Goal: Task Accomplishment & Management: Manage account settings

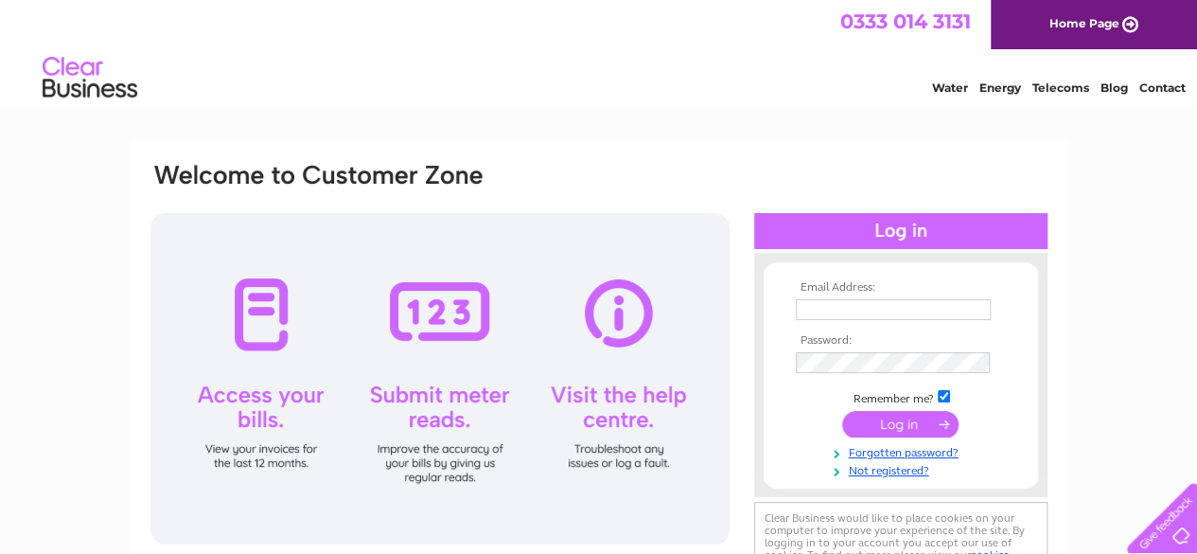
drag, startPoint x: 0, startPoint y: 0, endPoint x: 654, endPoint y: 357, distance: 744.9
click at [654, 357] on div at bounding box center [439, 378] width 579 height 331
click at [812, 309] on input "text" at bounding box center [894, 310] width 197 height 23
type input "clrbrgh@hotmail.co.uk"
click at [871, 459] on link "Forgotten password?" at bounding box center [903, 451] width 215 height 18
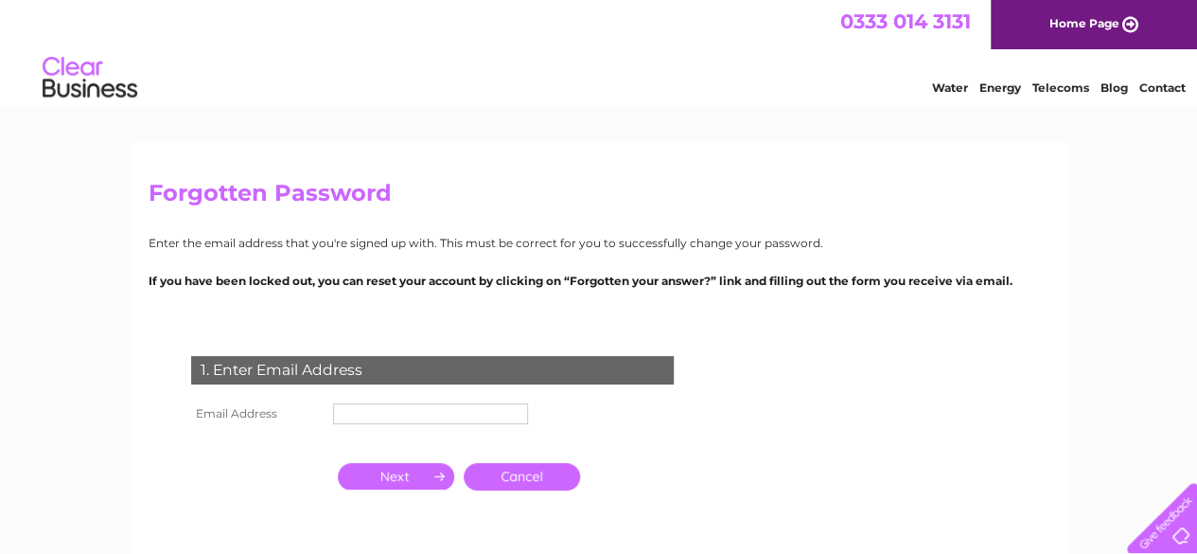
click at [375, 408] on input "text" at bounding box center [430, 413] width 195 height 21
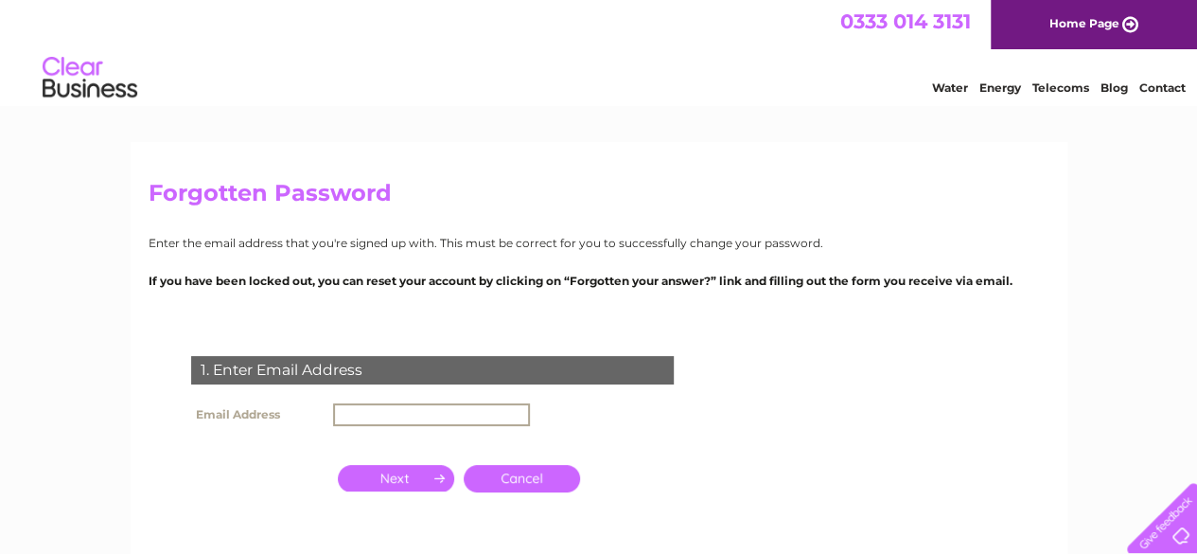
type input "[EMAIL_ADDRESS][DOMAIN_NAME]"
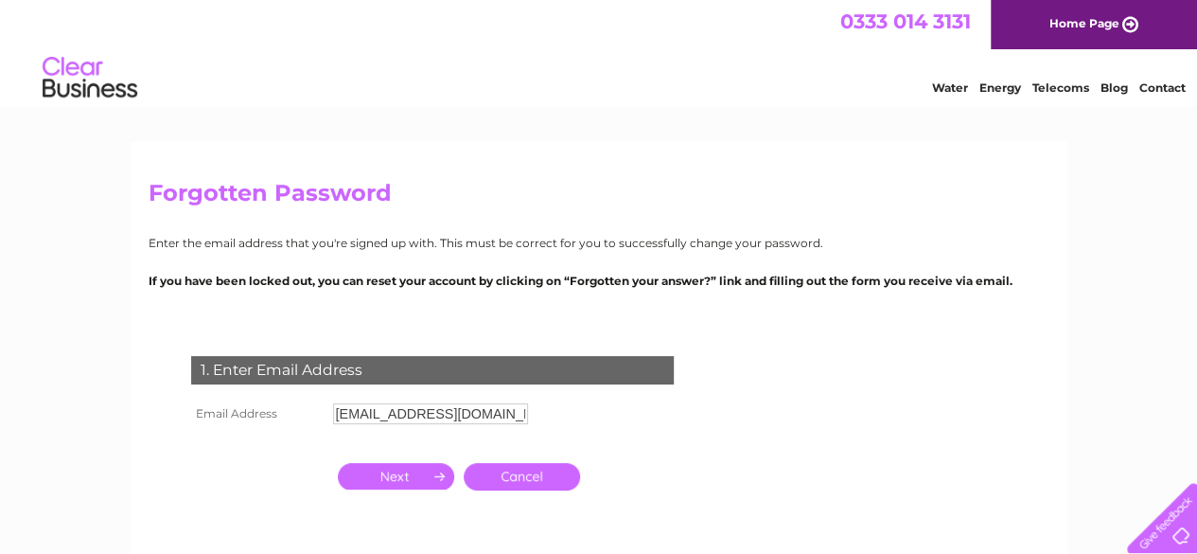
click at [397, 481] on input "button" at bounding box center [396, 476] width 116 height 26
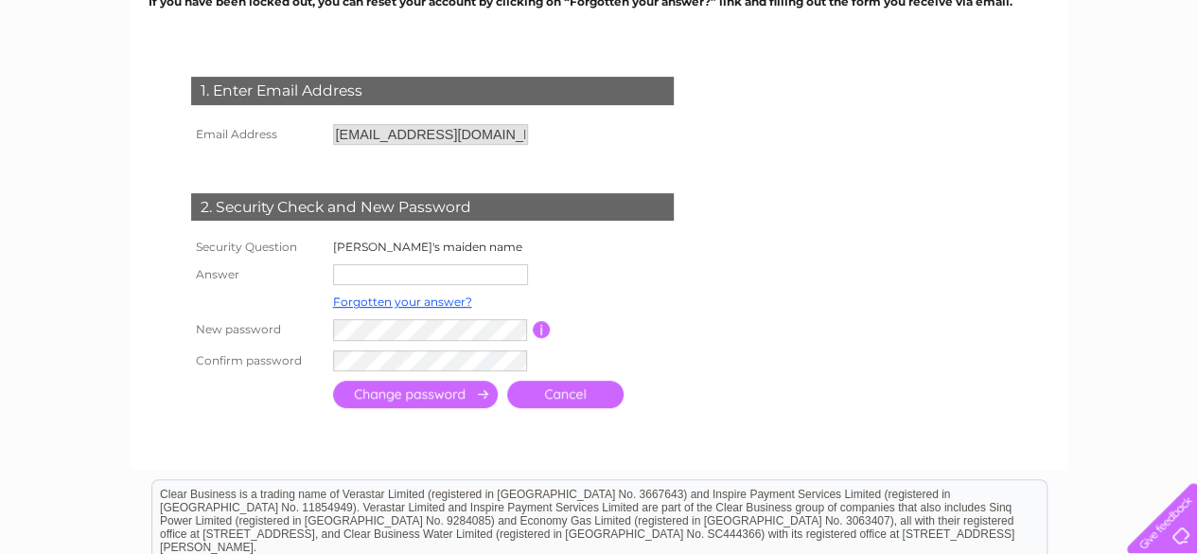
scroll to position [303, 0]
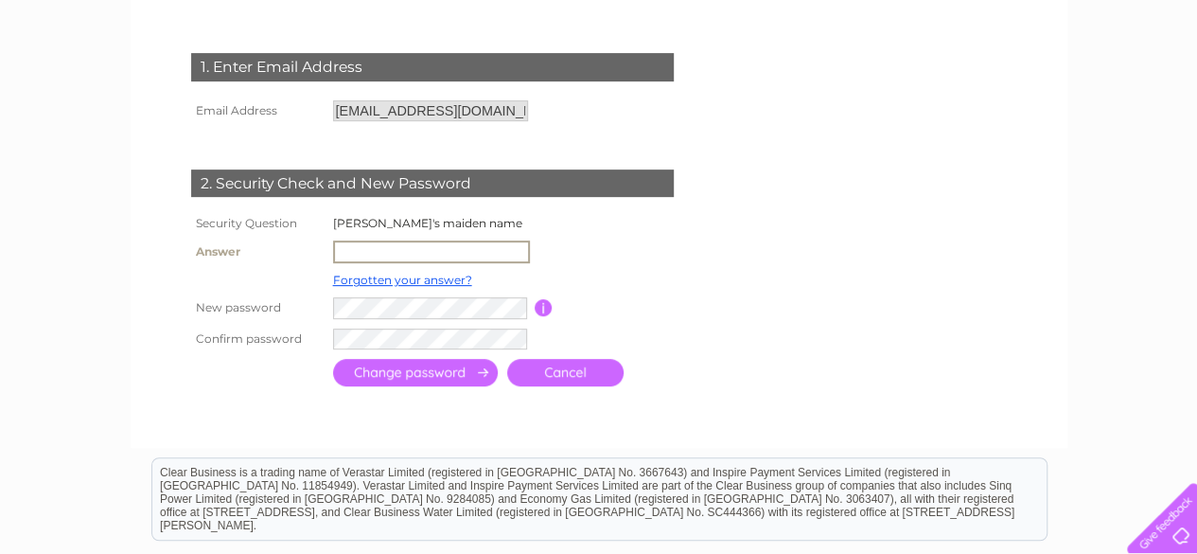
click at [397, 251] on input "text" at bounding box center [431, 251] width 197 height 23
type input "Janse"
click at [363, 379] on input "submit" at bounding box center [415, 370] width 165 height 27
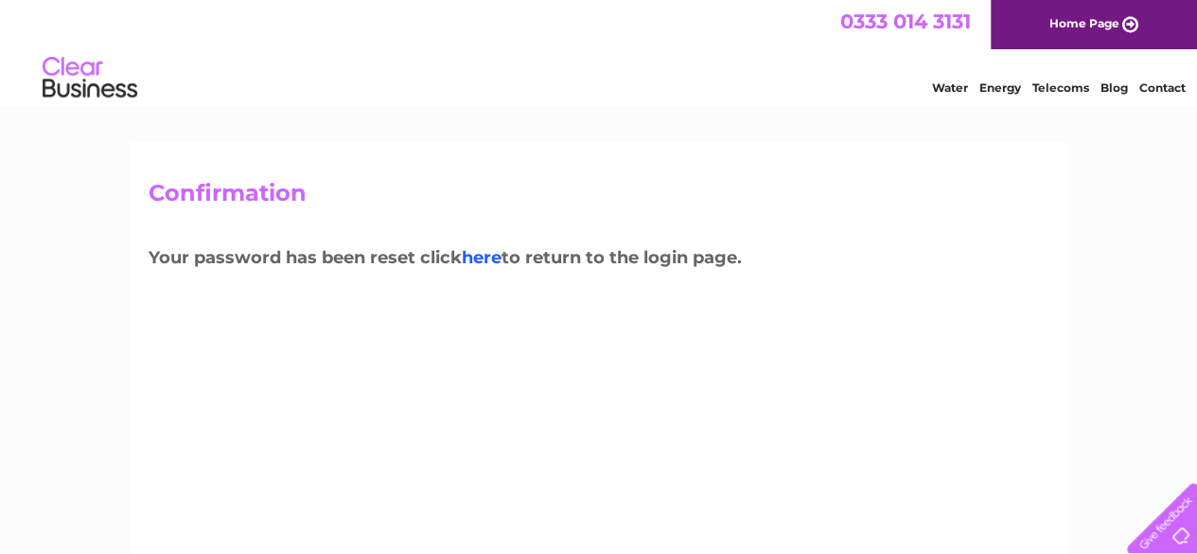
click at [499, 262] on link "here" at bounding box center [482, 257] width 40 height 21
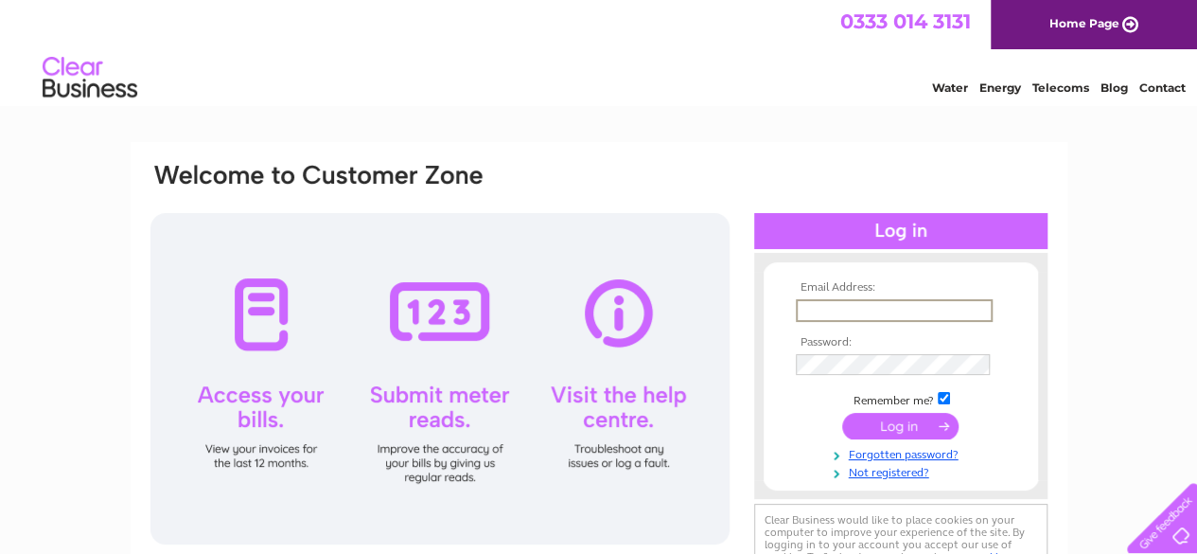
click at [808, 305] on input "text" at bounding box center [894, 310] width 197 height 23
type input "[EMAIL_ADDRESS][DOMAIN_NAME]"
click at [912, 421] on input "submit" at bounding box center [900, 424] width 116 height 26
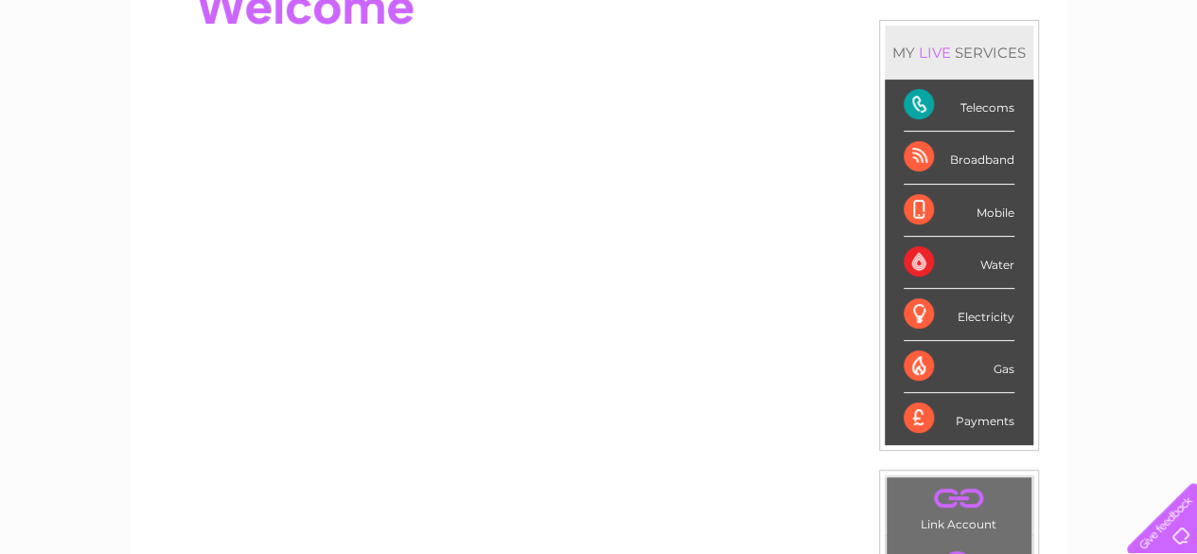
scroll to position [202, 0]
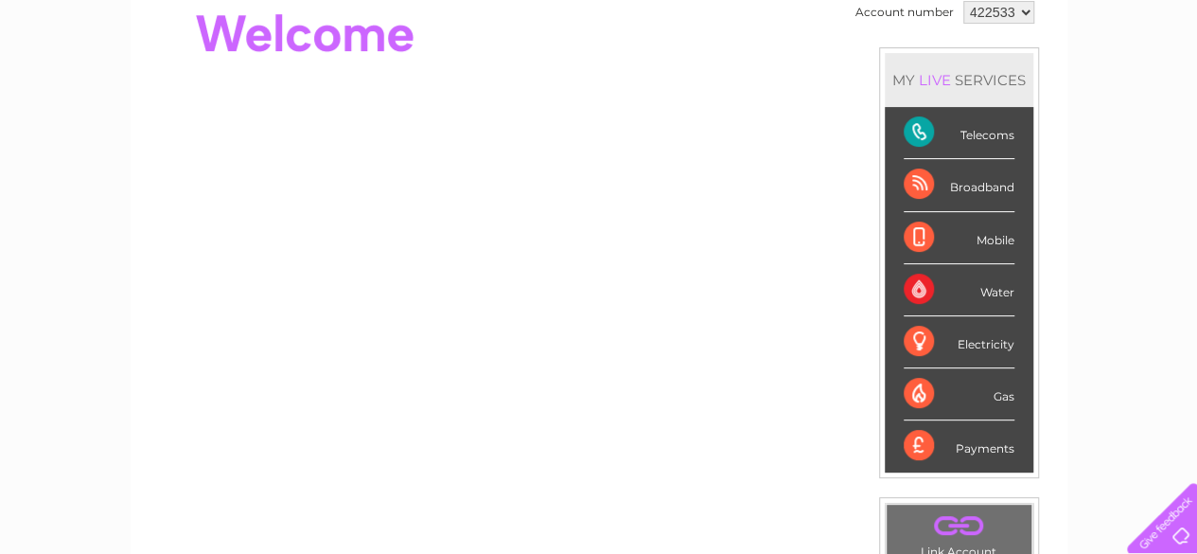
click at [960, 291] on div "Water" at bounding box center [959, 290] width 111 height 52
click at [923, 292] on div "Water" at bounding box center [959, 290] width 111 height 52
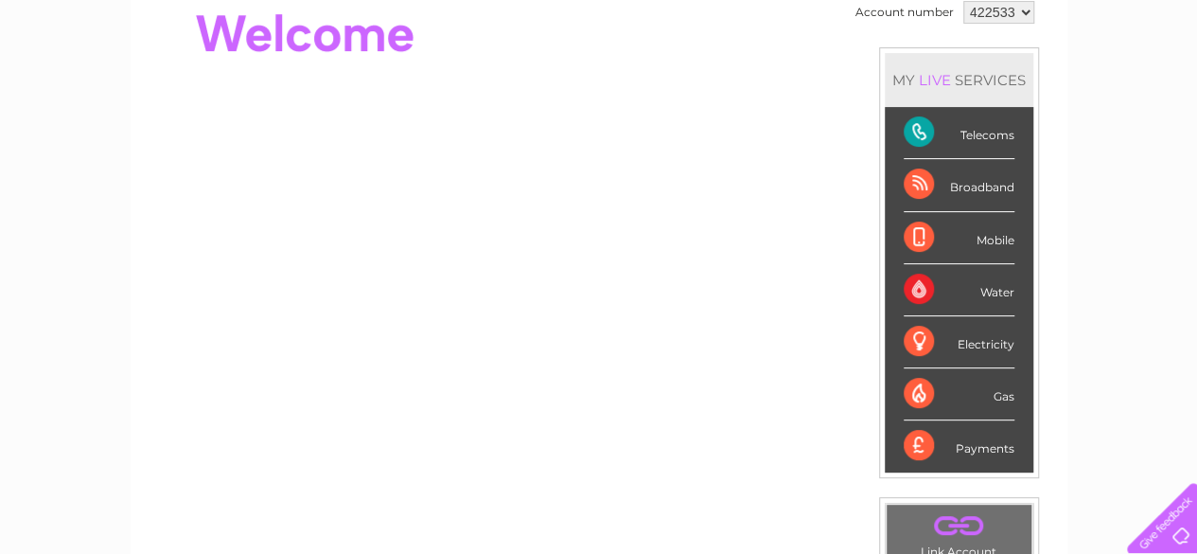
click at [923, 292] on div "Water" at bounding box center [959, 290] width 111 height 52
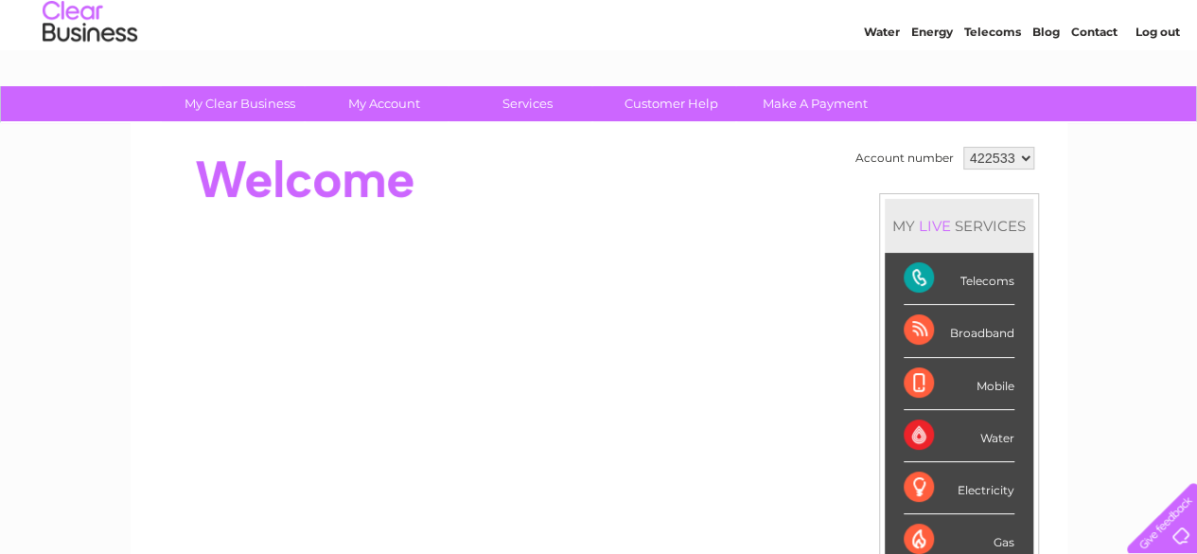
scroll to position [0, 0]
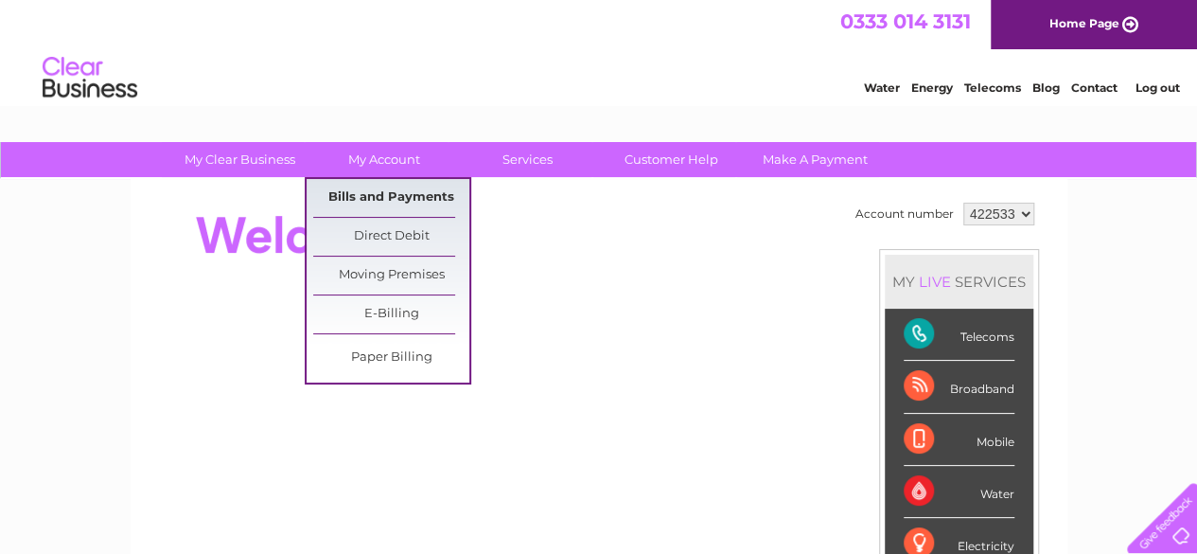
click at [399, 191] on link "Bills and Payments" at bounding box center [391, 198] width 156 height 38
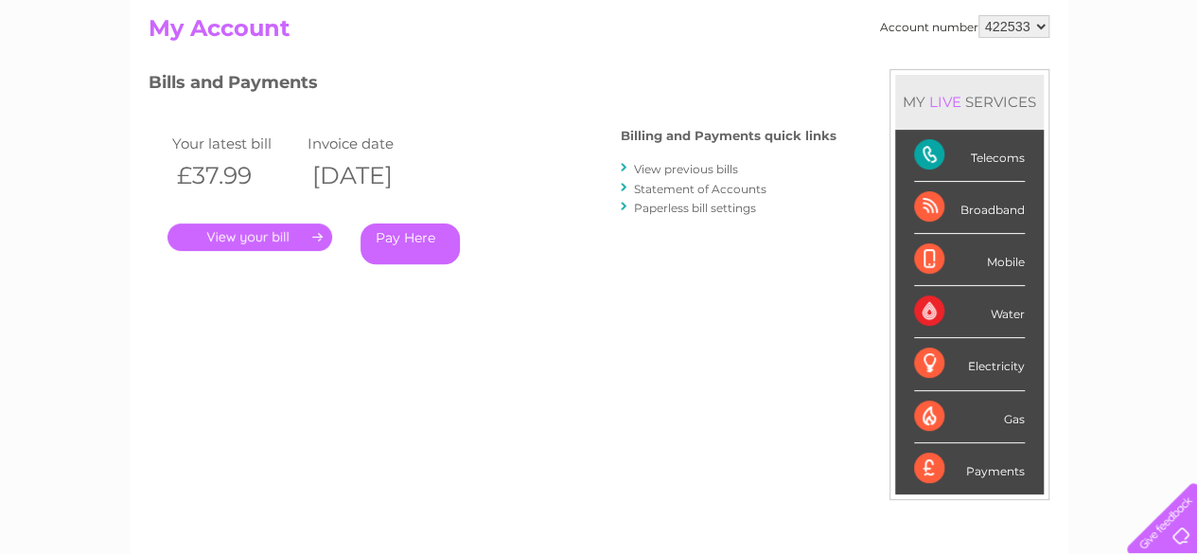
scroll to position [265, 0]
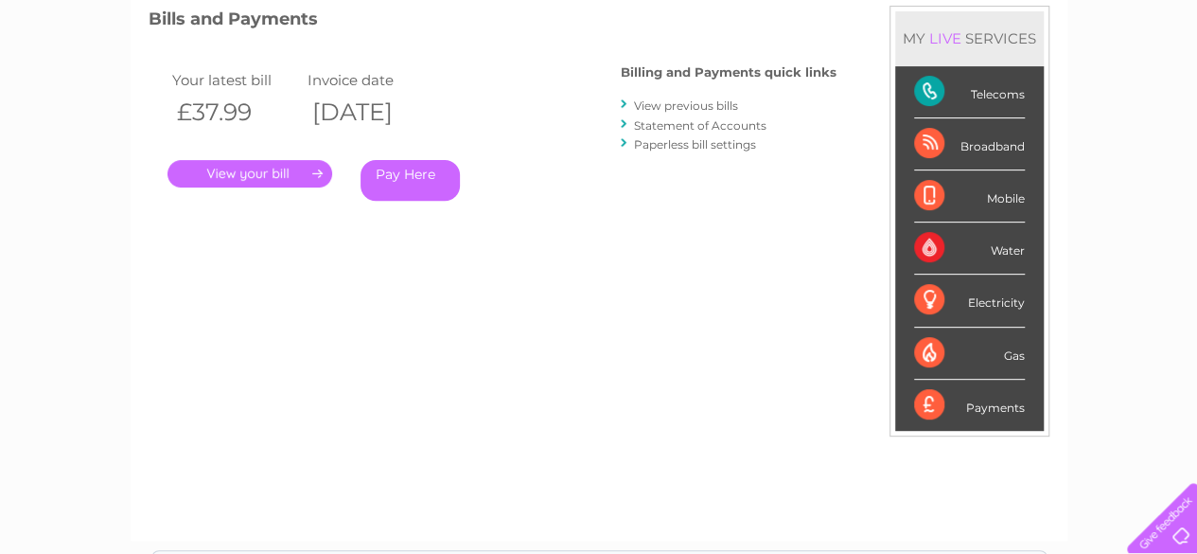
click at [277, 171] on link "." at bounding box center [249, 173] width 165 height 27
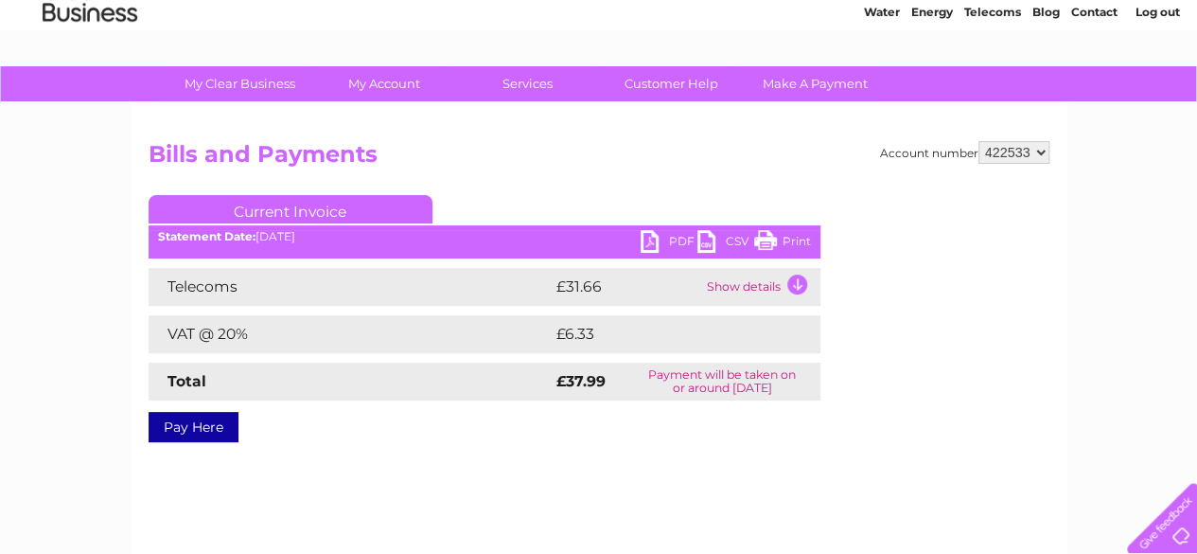
scroll to position [114, 0]
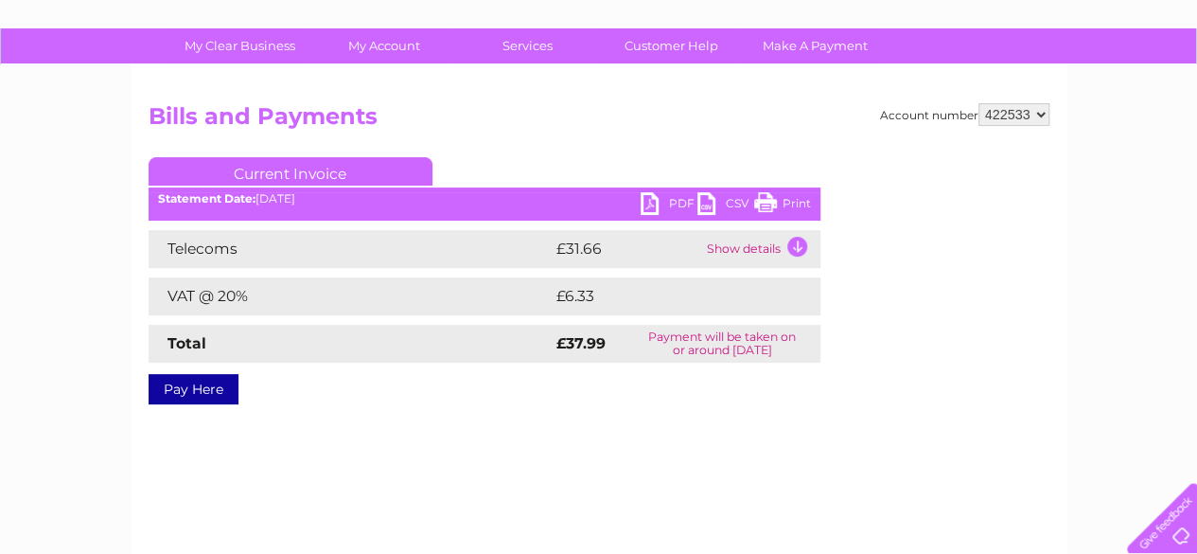
click at [723, 247] on td "Show details" at bounding box center [761, 249] width 118 height 38
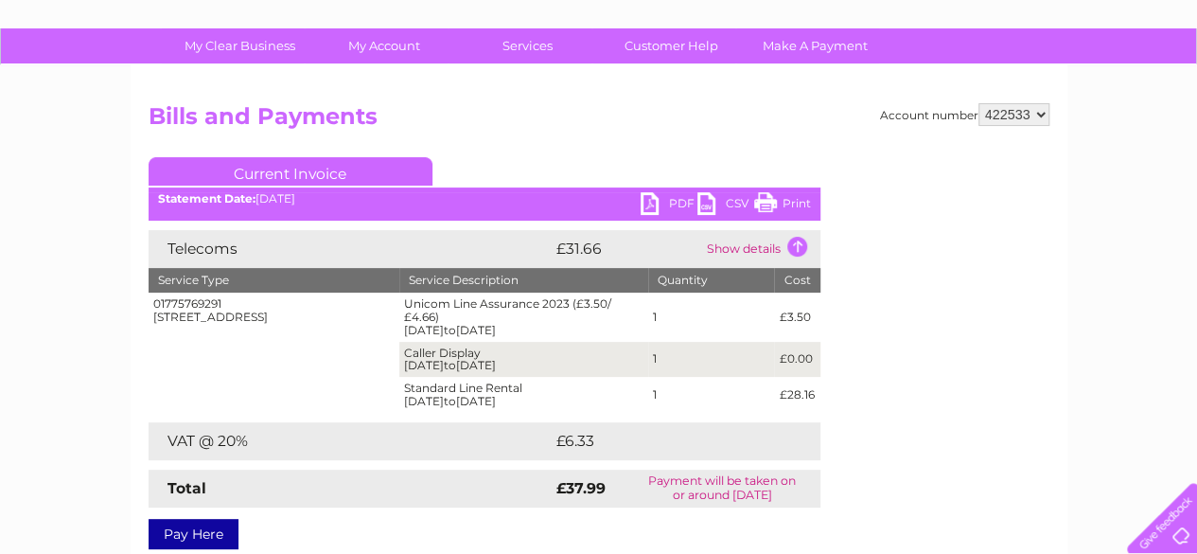
click at [645, 203] on link "PDF" at bounding box center [669, 205] width 57 height 27
click at [766, 207] on link "Print" at bounding box center [782, 205] width 57 height 27
